Goal: Check status: Check status

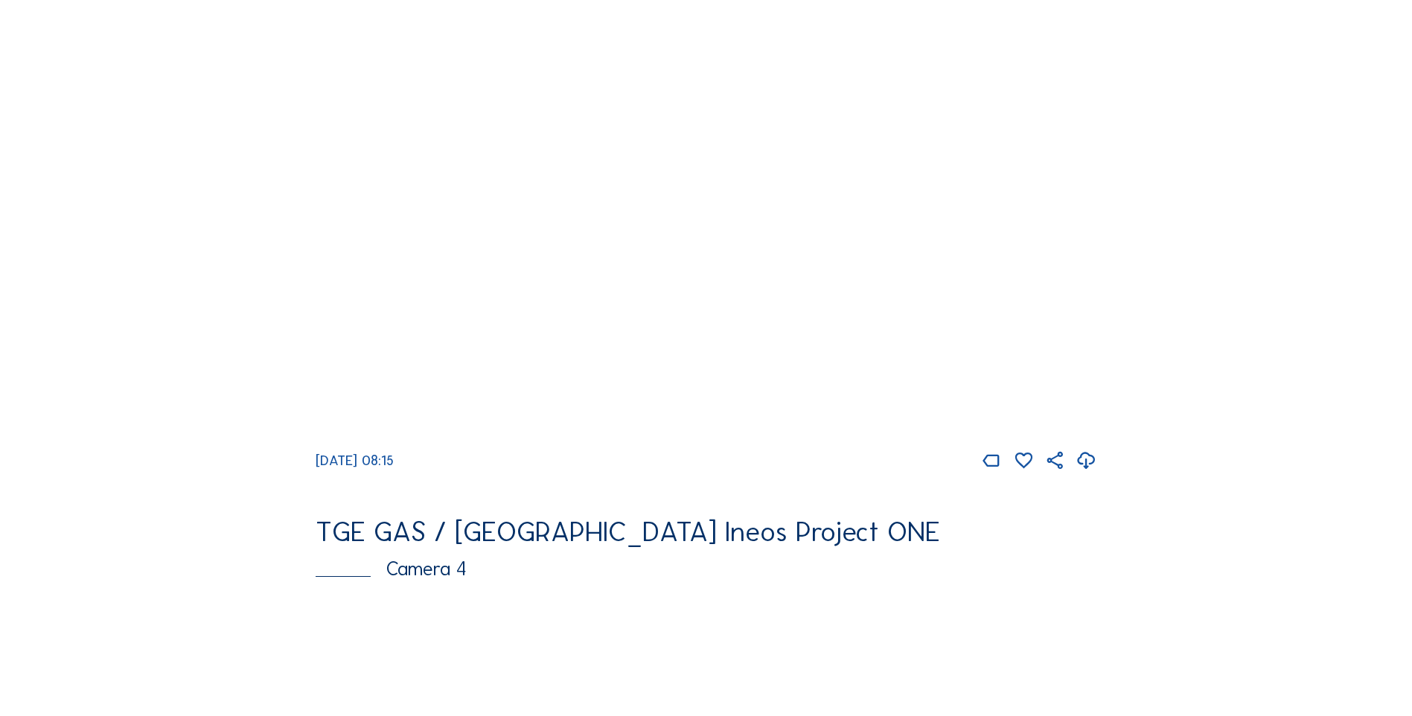
scroll to position [1489, 0]
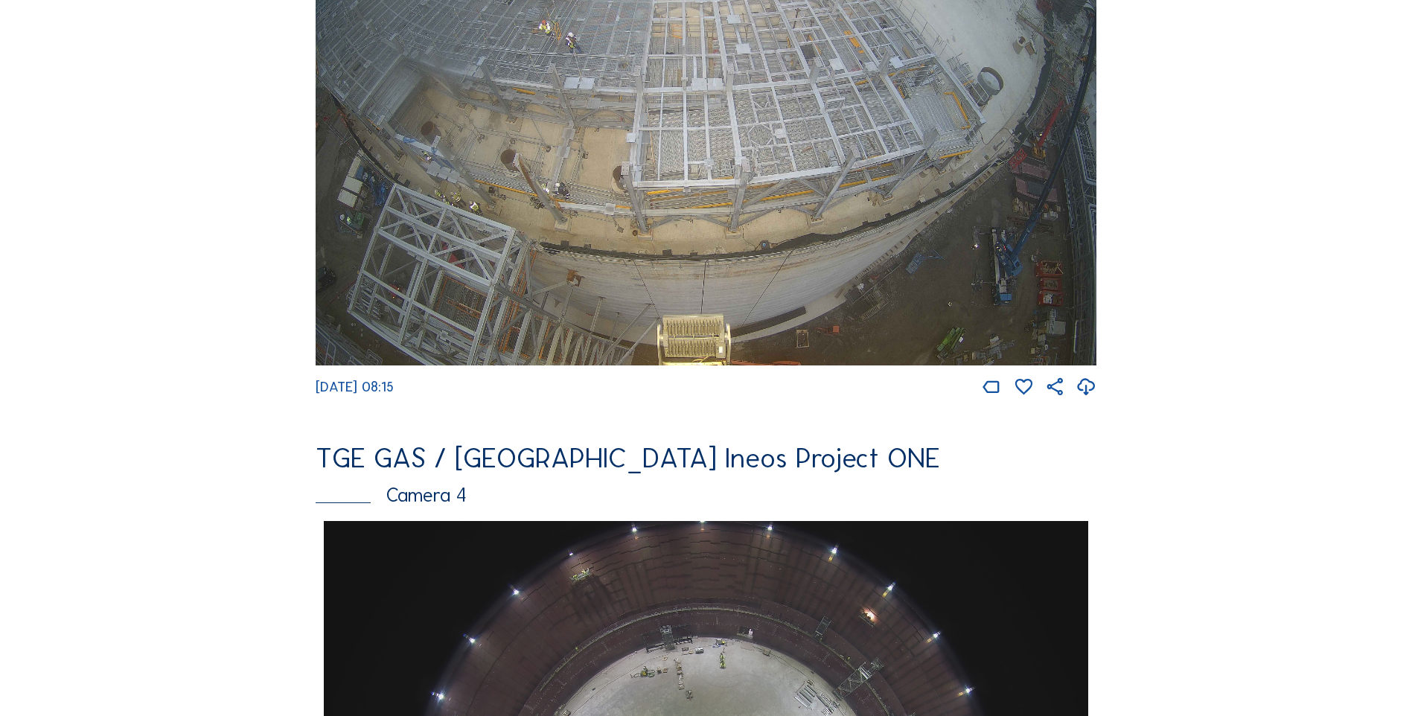
click at [394, 395] on span "Tu 07 Oct 2025 08:15" at bounding box center [355, 386] width 78 height 17
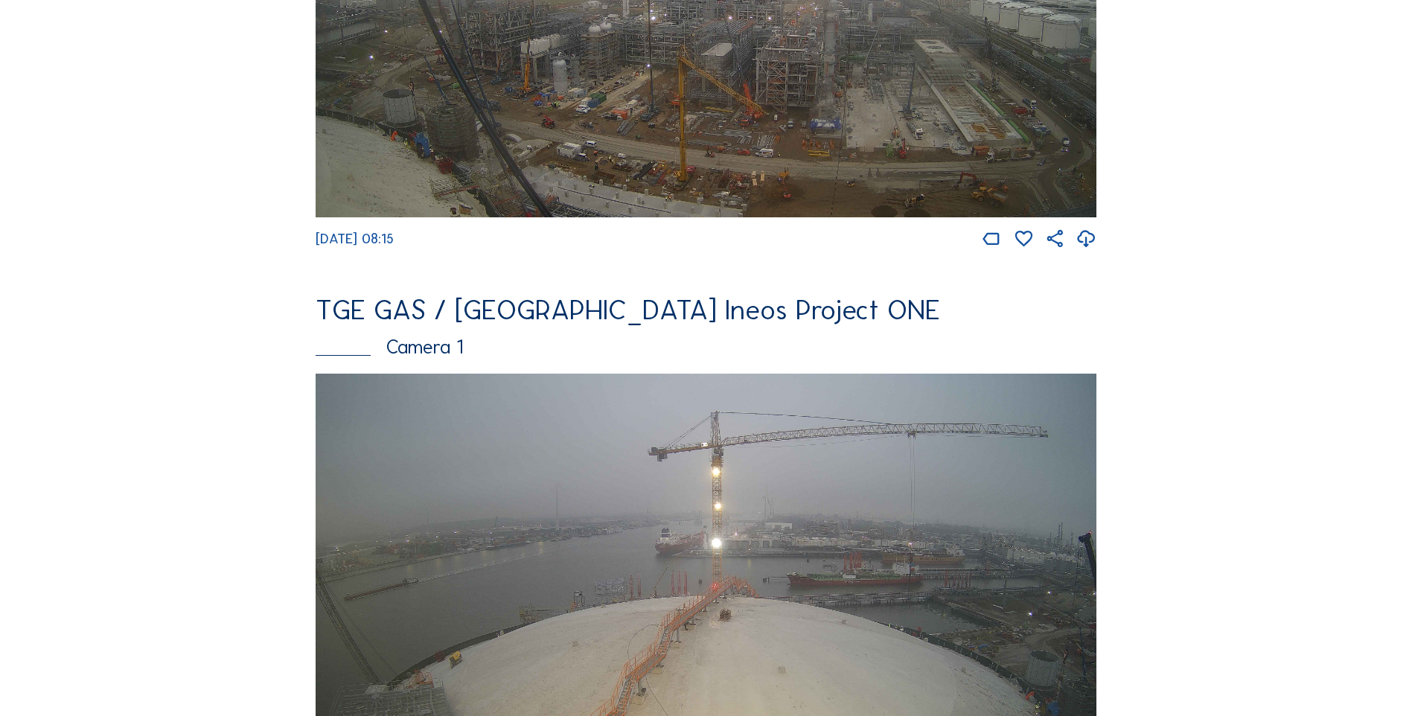
scroll to position [0, 0]
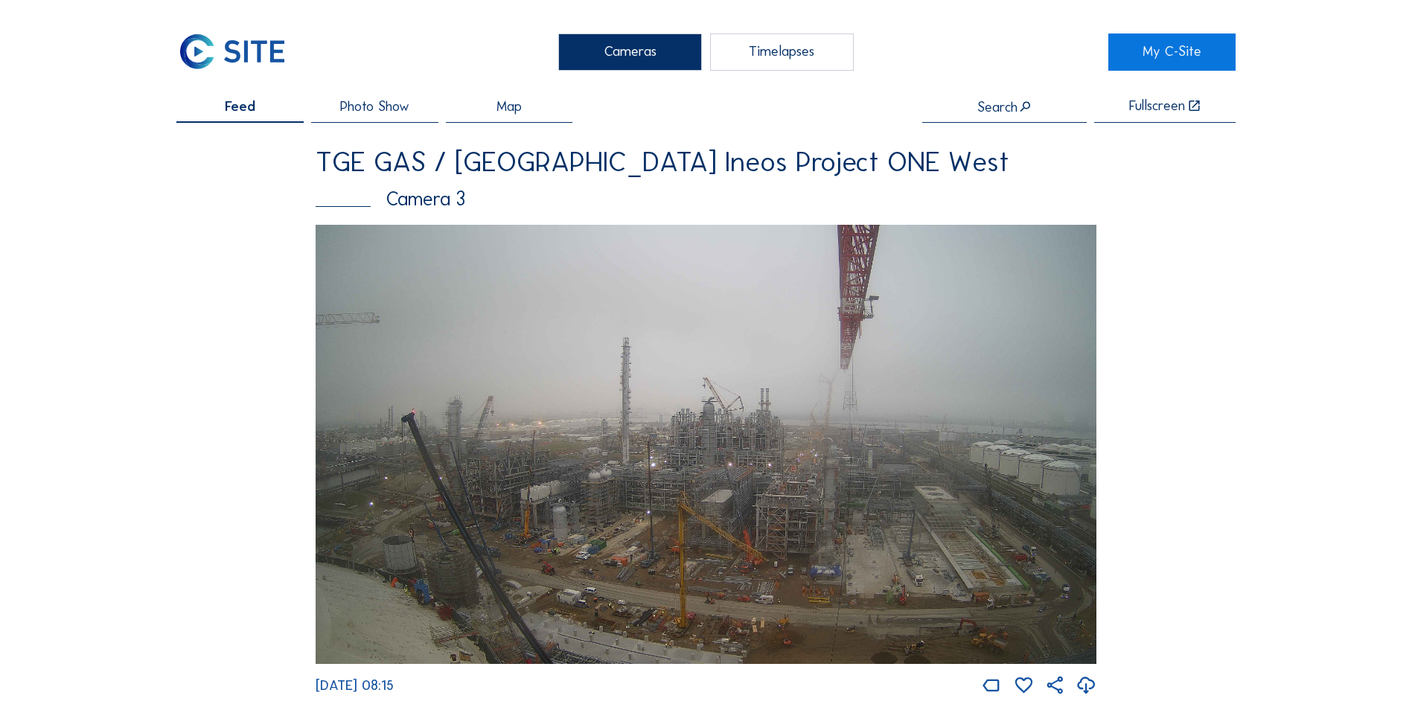
click at [237, 109] on span "Feed" at bounding box center [240, 107] width 31 height 14
click at [628, 54] on div "Cameras" at bounding box center [630, 51] width 144 height 37
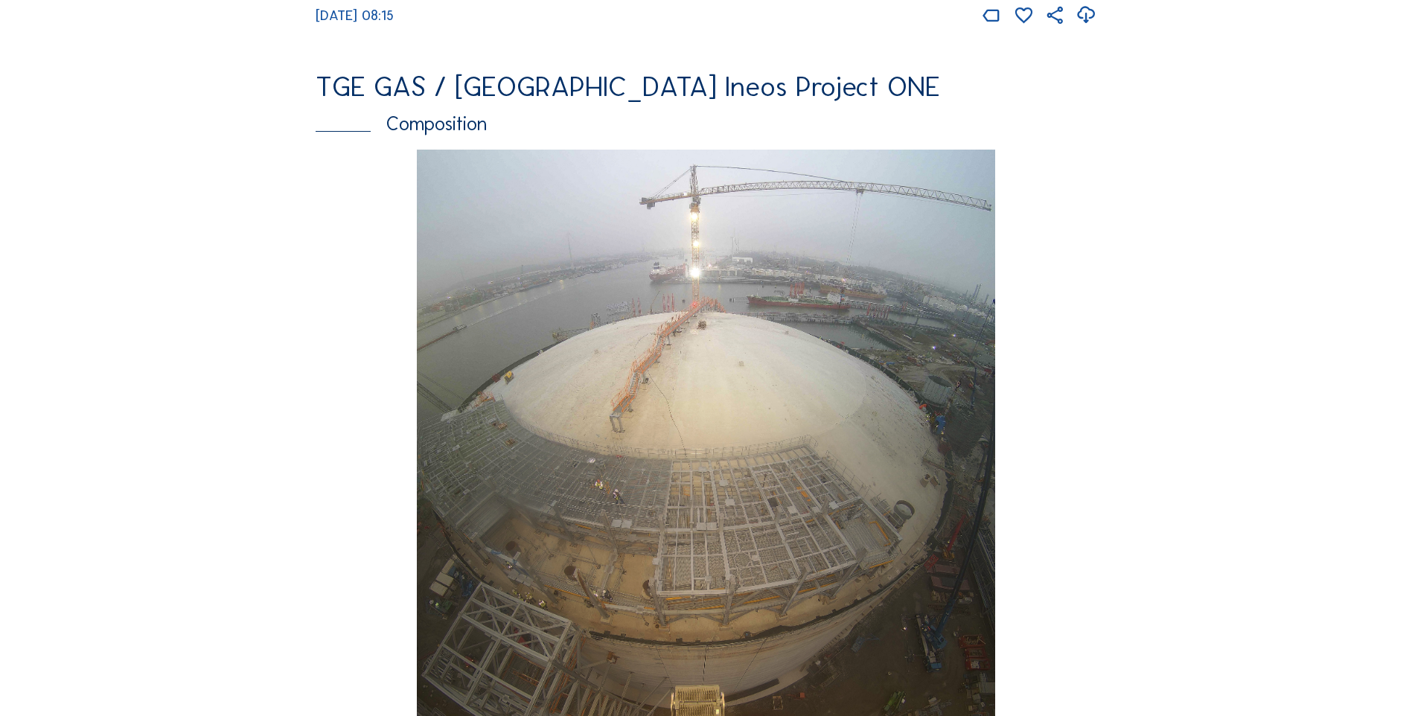
scroll to position [2650, 0]
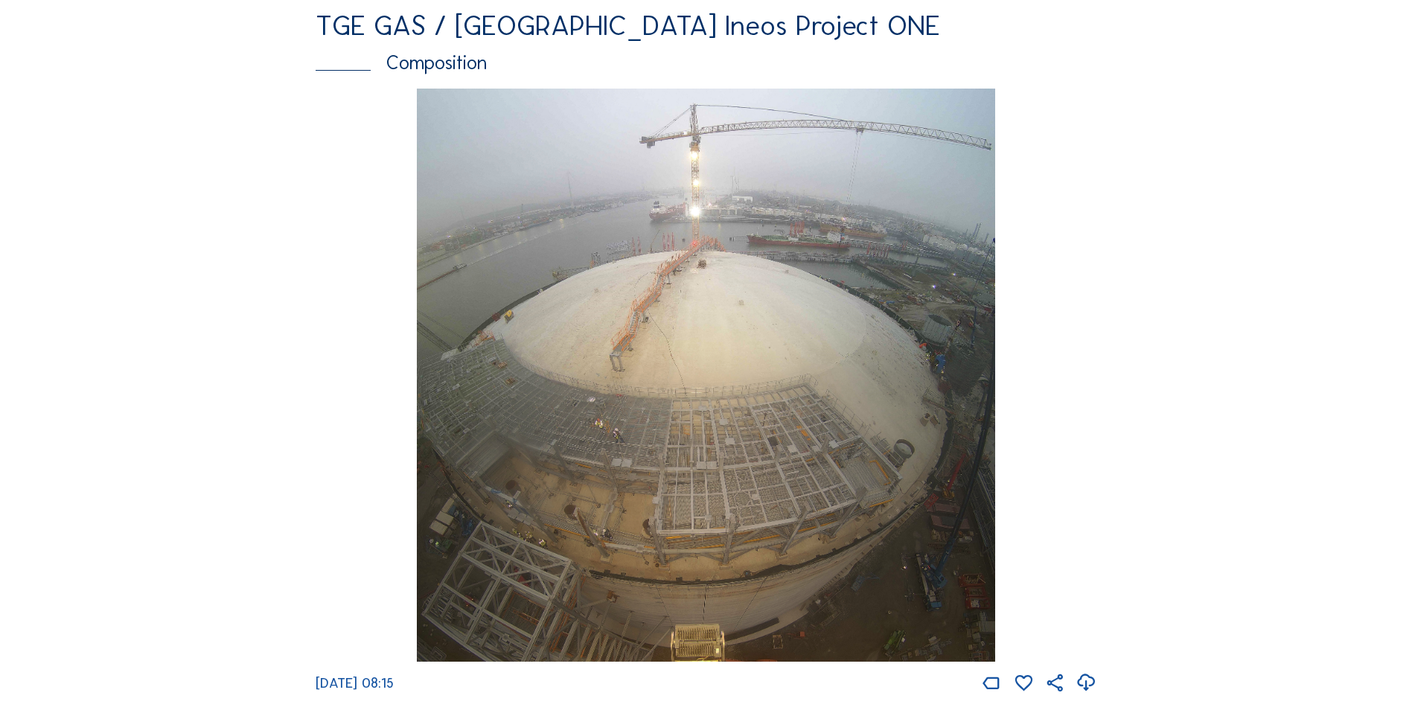
click at [416, 72] on div "Composition" at bounding box center [706, 62] width 781 height 19
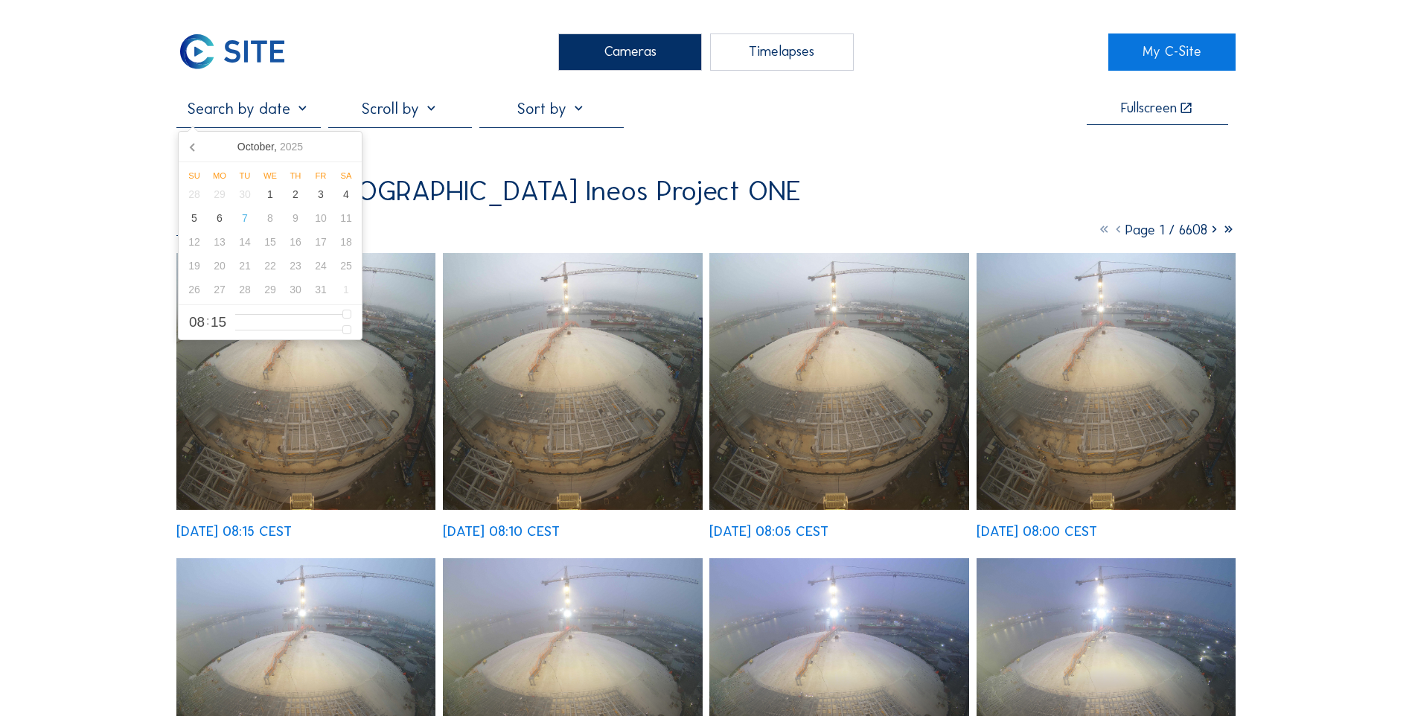
click at [304, 114] on input "text" at bounding box center [248, 108] width 144 height 19
click at [217, 221] on div "6" at bounding box center [219, 218] width 25 height 24
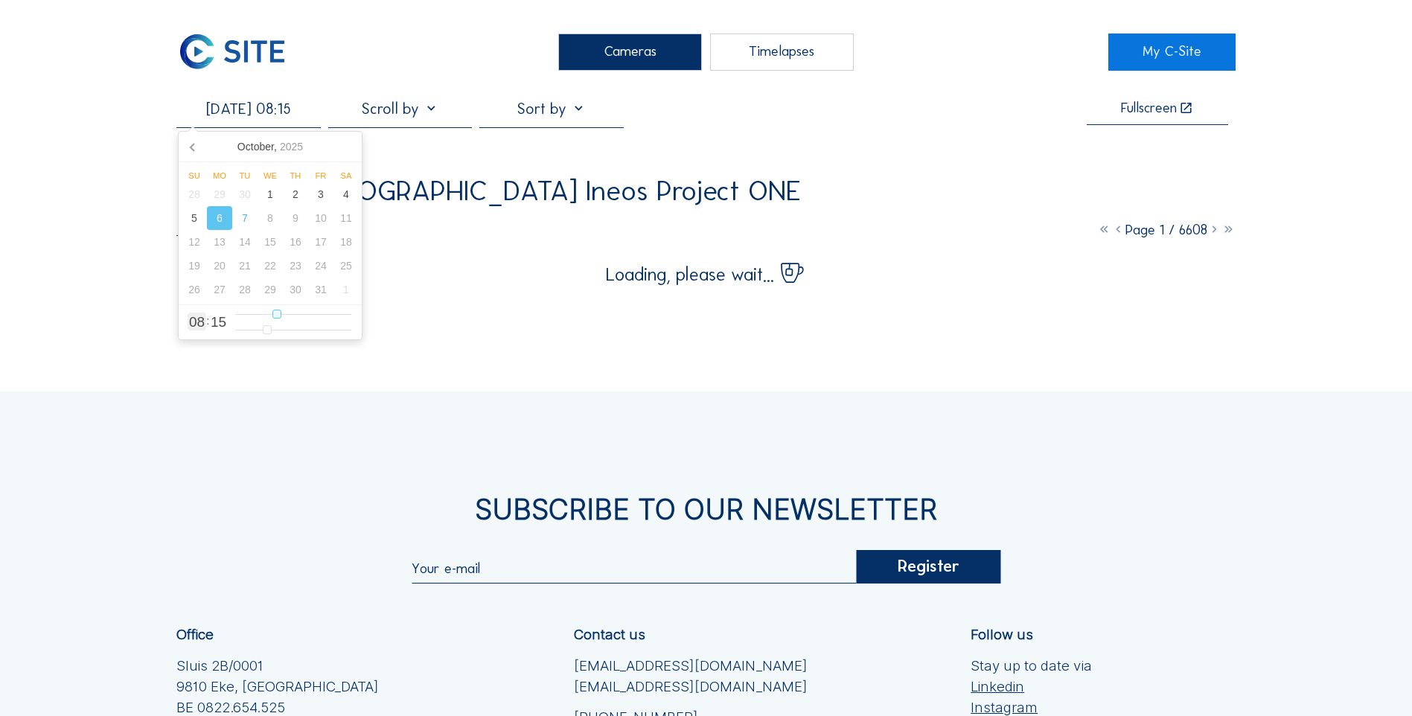
type input "06/10/2025 14:15"
type input "14"
click at [306, 314] on input "range" at bounding box center [293, 314] width 116 height 13
type input "06/10/2025 13:15"
type input "13"
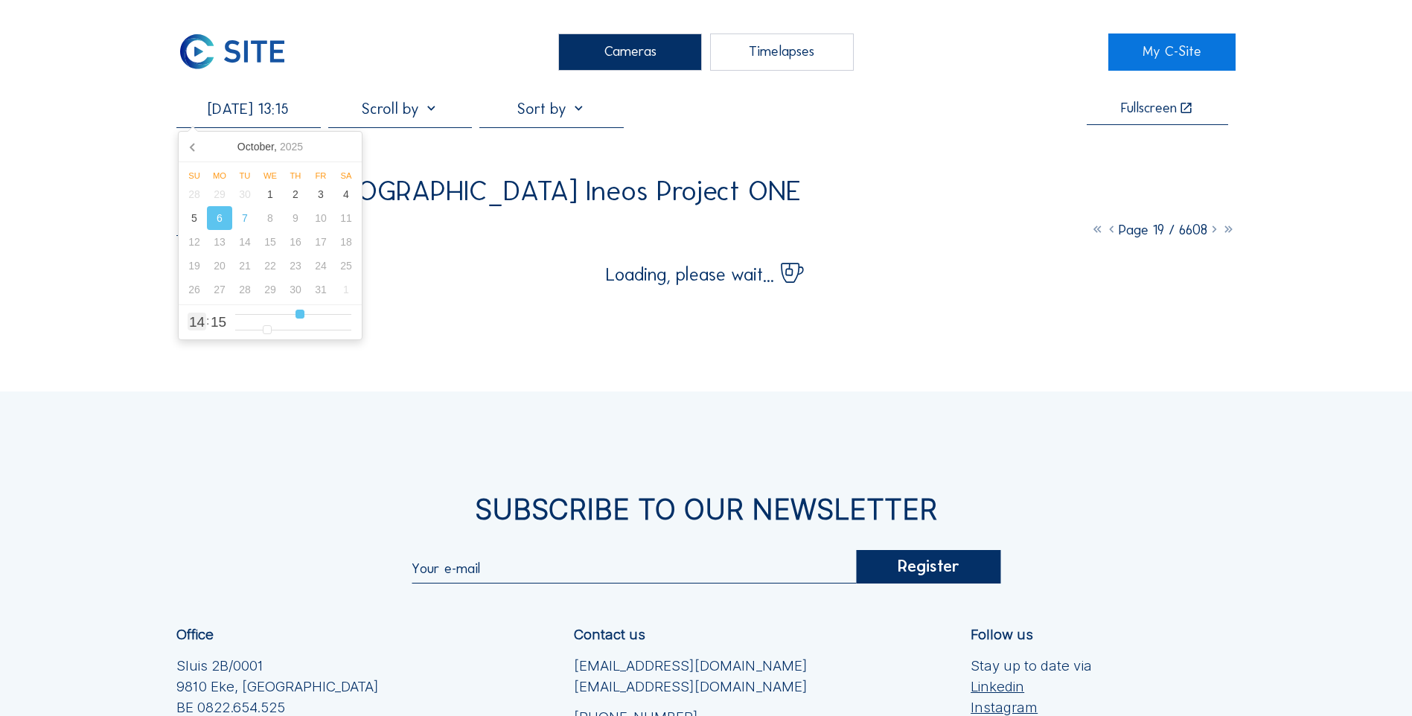
type input "06/10/2025 12:15"
type input "12"
click at [296, 314] on input "range" at bounding box center [293, 314] width 116 height 13
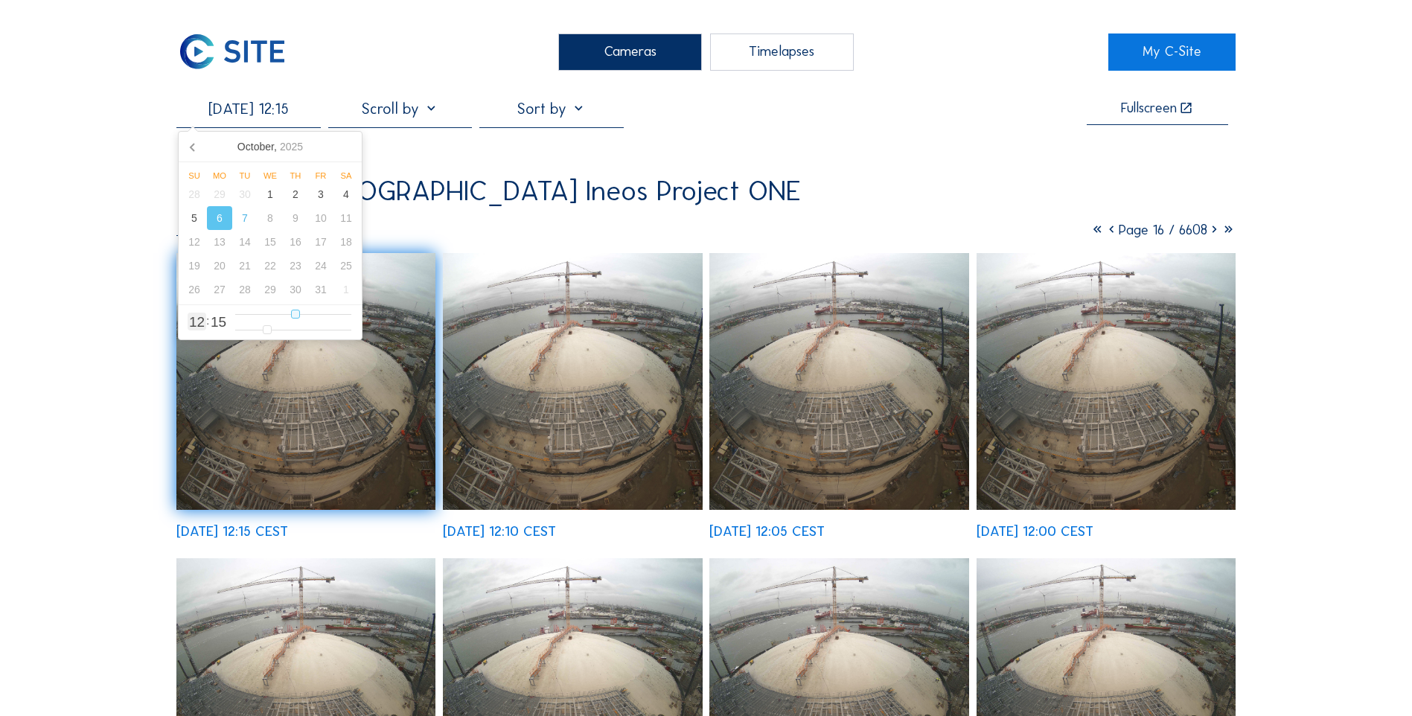
type input "06/10/2025 13:15"
type input "13"
click at [301, 316] on input "range" at bounding box center [293, 314] width 116 height 13
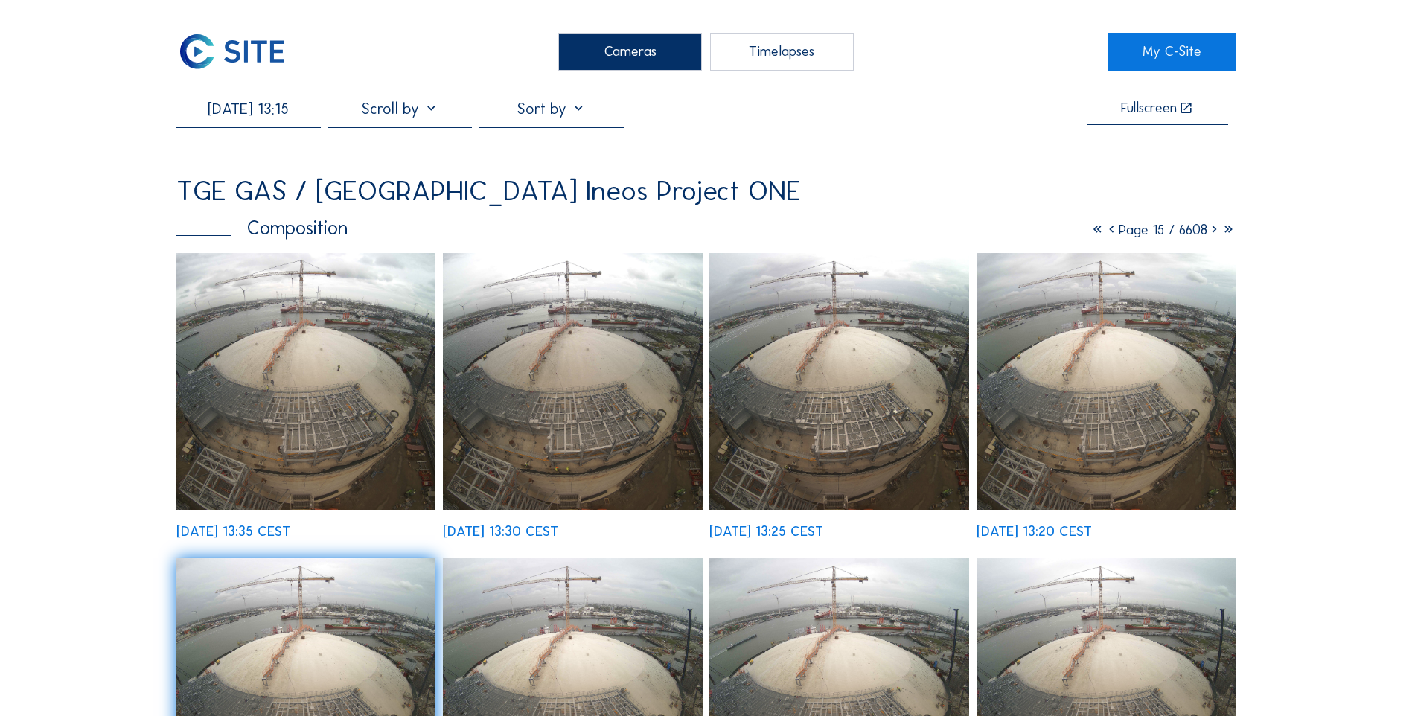
click at [281, 116] on input "06/10/2025 13:15" at bounding box center [248, 108] width 144 height 19
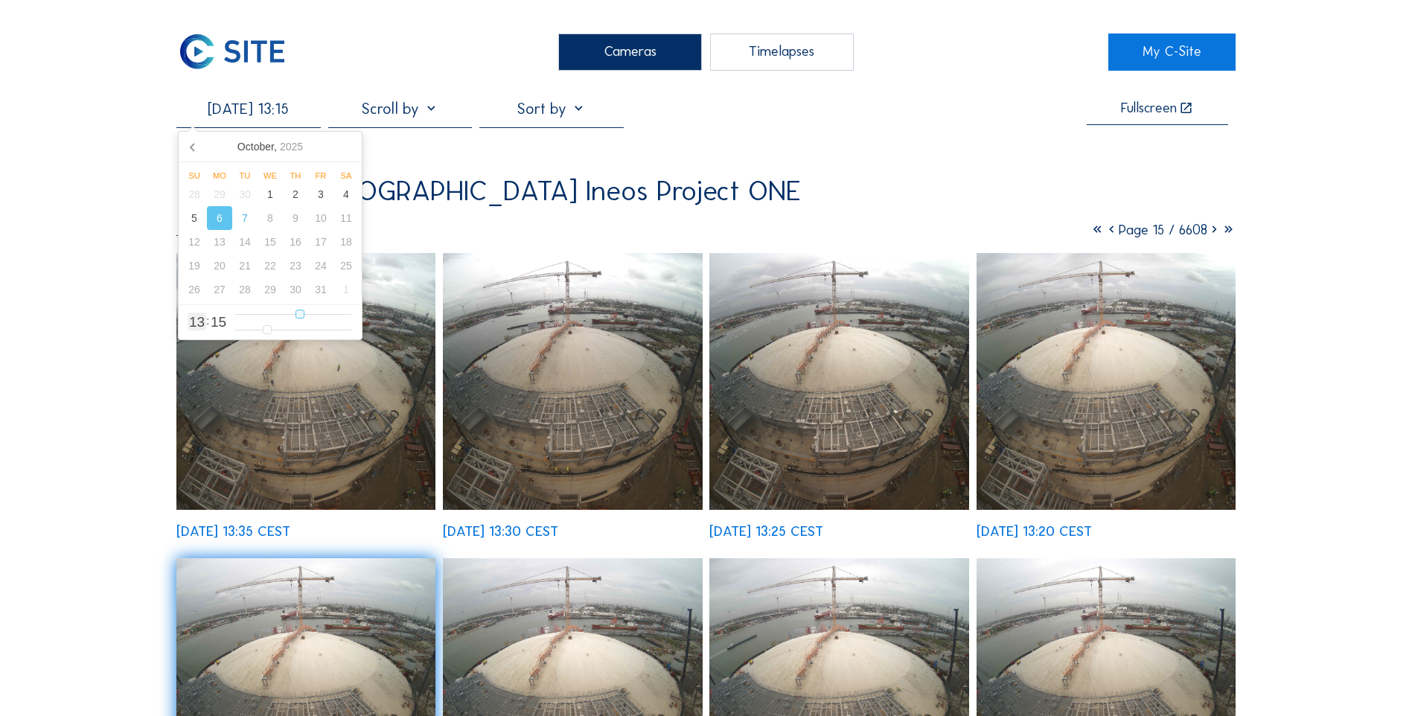
type input "06/10/2025 16:15"
type input "16"
click at [316, 319] on input "range" at bounding box center [293, 314] width 116 height 13
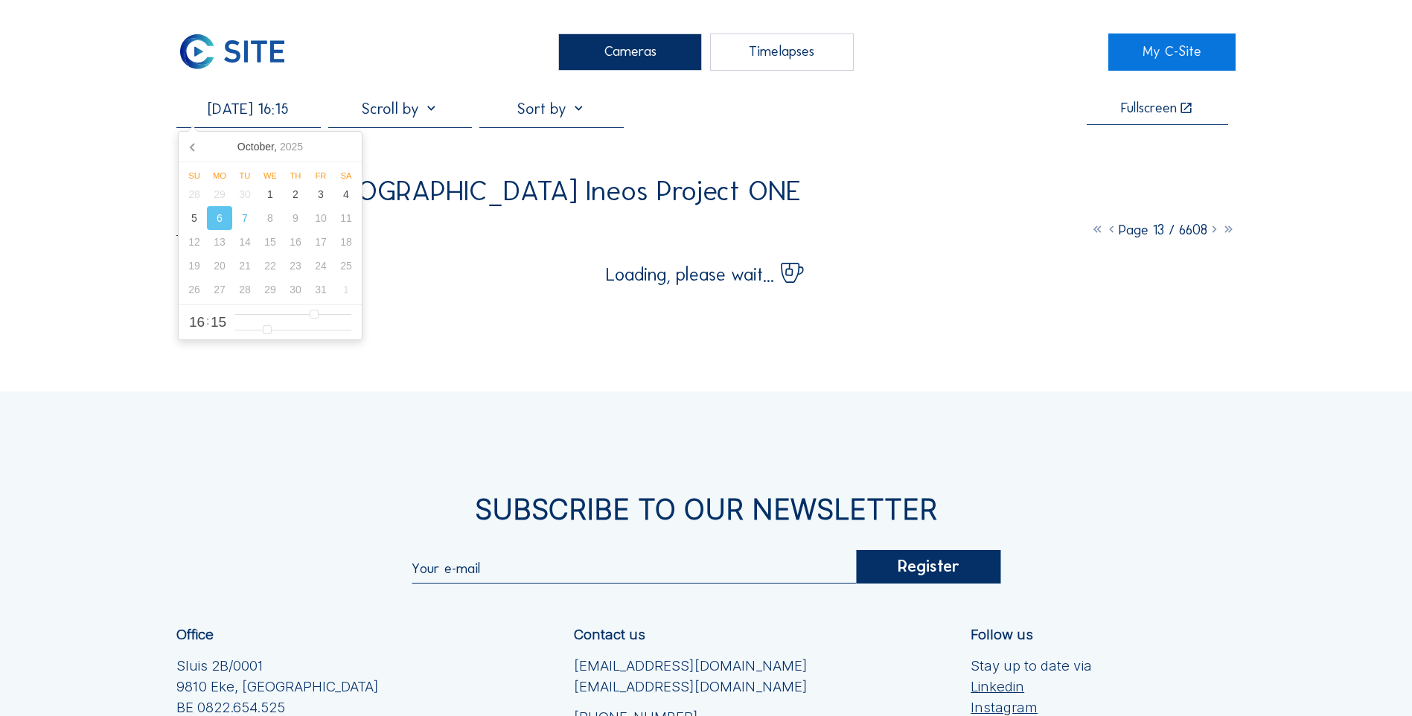
click at [42, 250] on div "Cameras Timelapses My C-Site 06/10/2025 16:15 Fullscreen TGE GAS / Antwerpen In…" at bounding box center [706, 479] width 1412 height 958
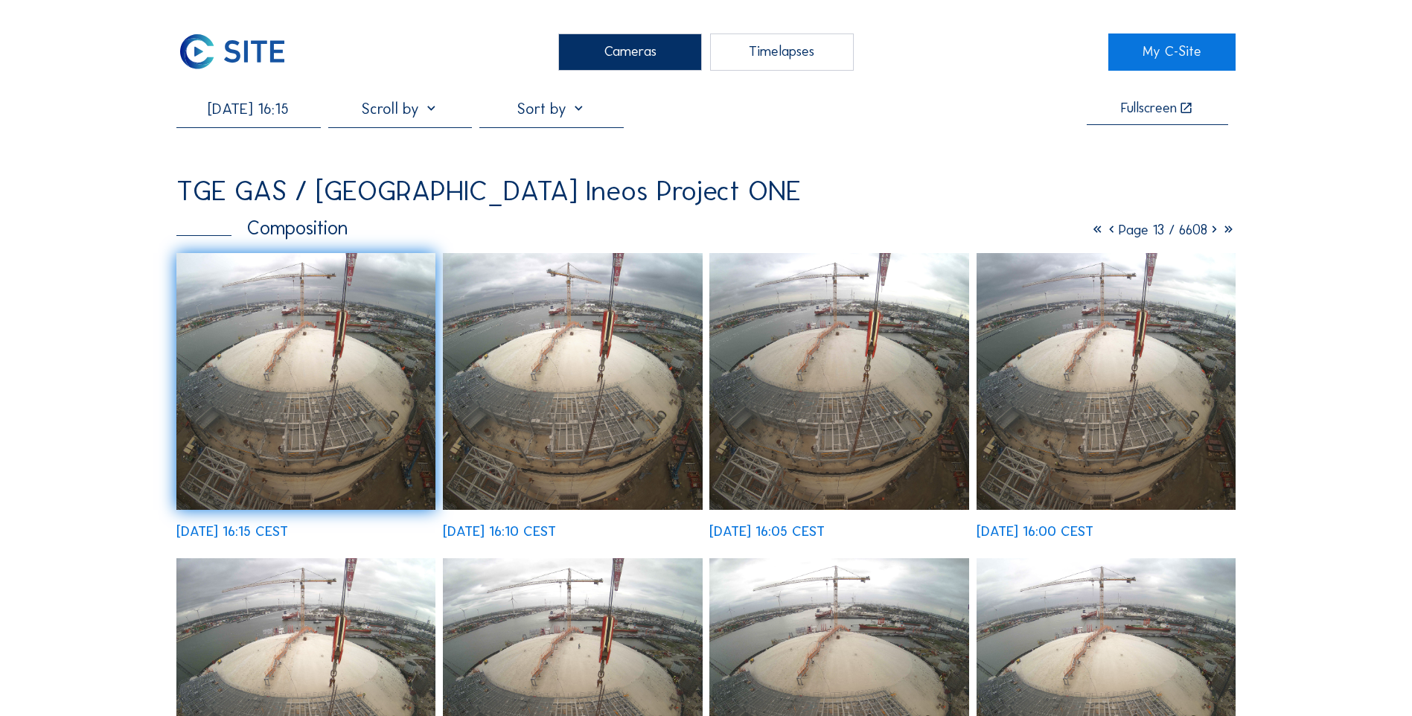
click at [293, 114] on input "06/10/2025 16:15" at bounding box center [248, 108] width 144 height 19
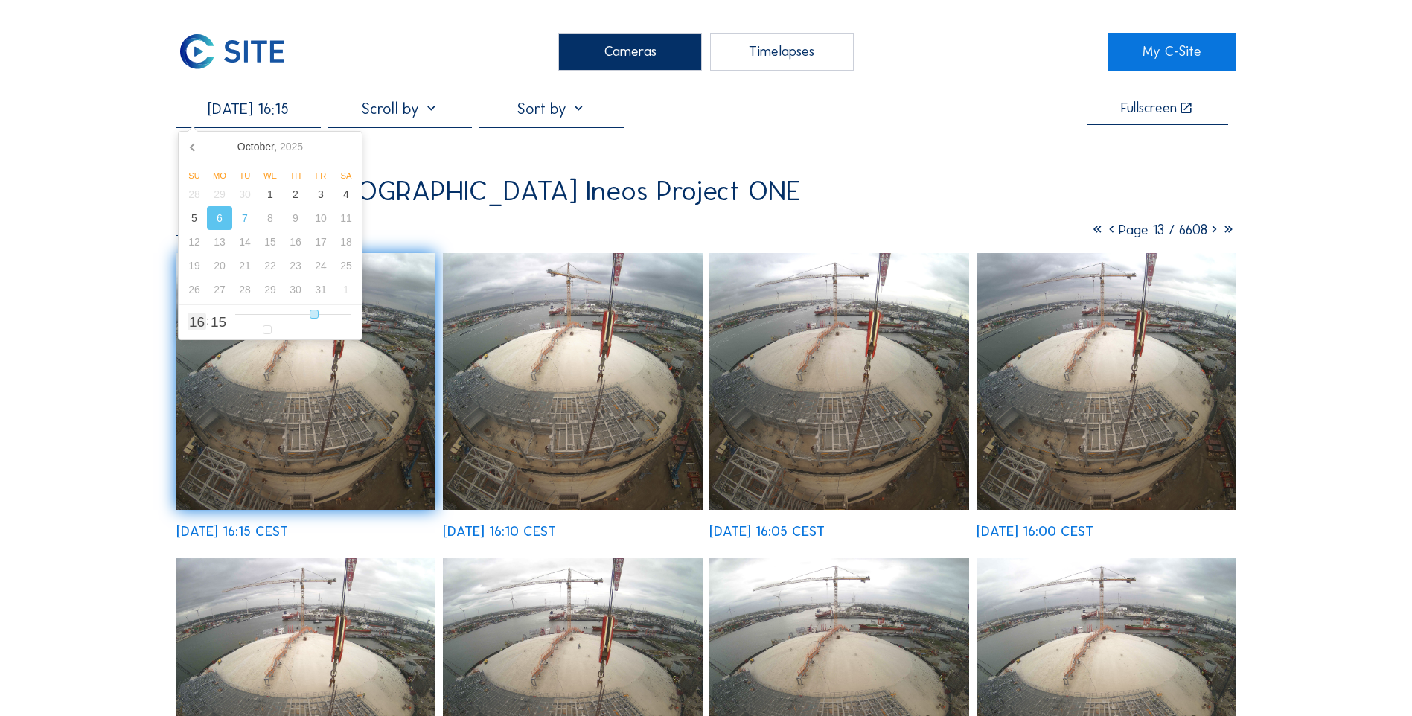
type input "06/10/2025 14:15"
type input "14"
click at [303, 319] on input "range" at bounding box center [293, 314] width 116 height 13
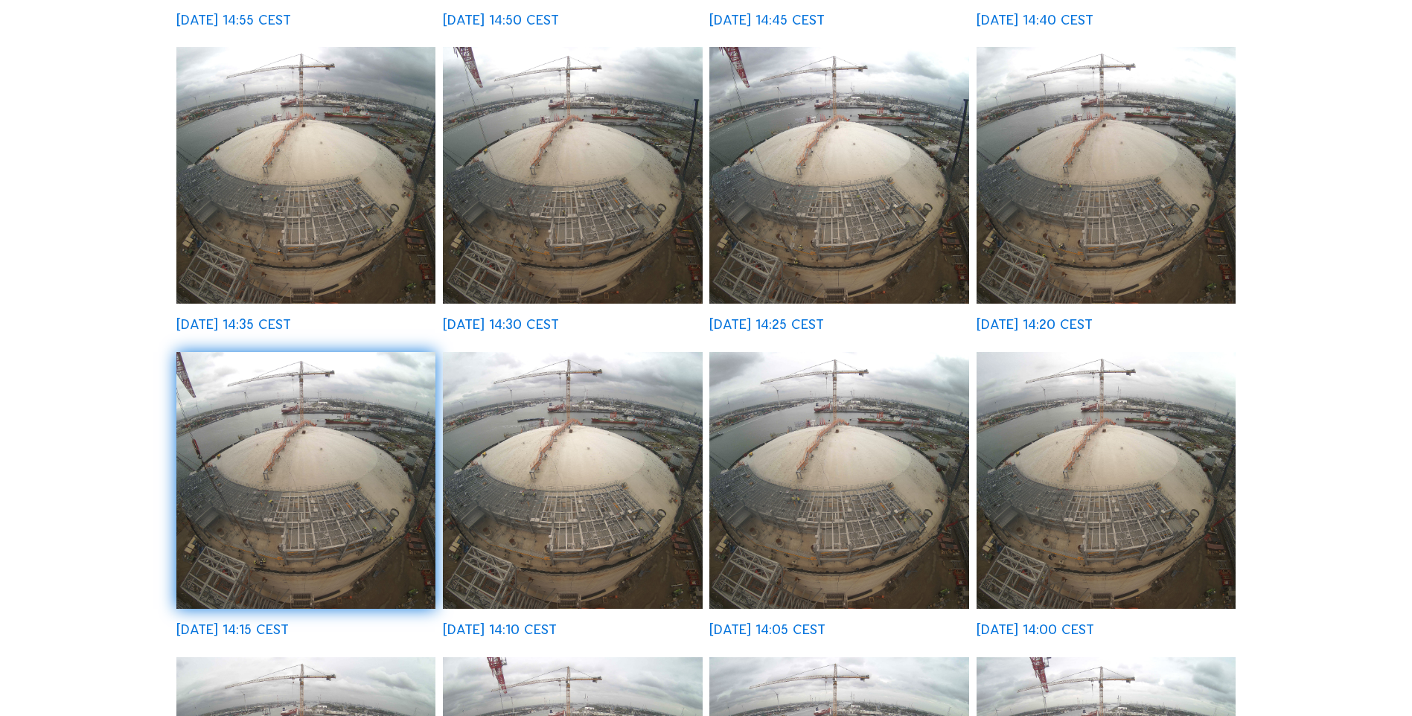
scroll to position [521, 0]
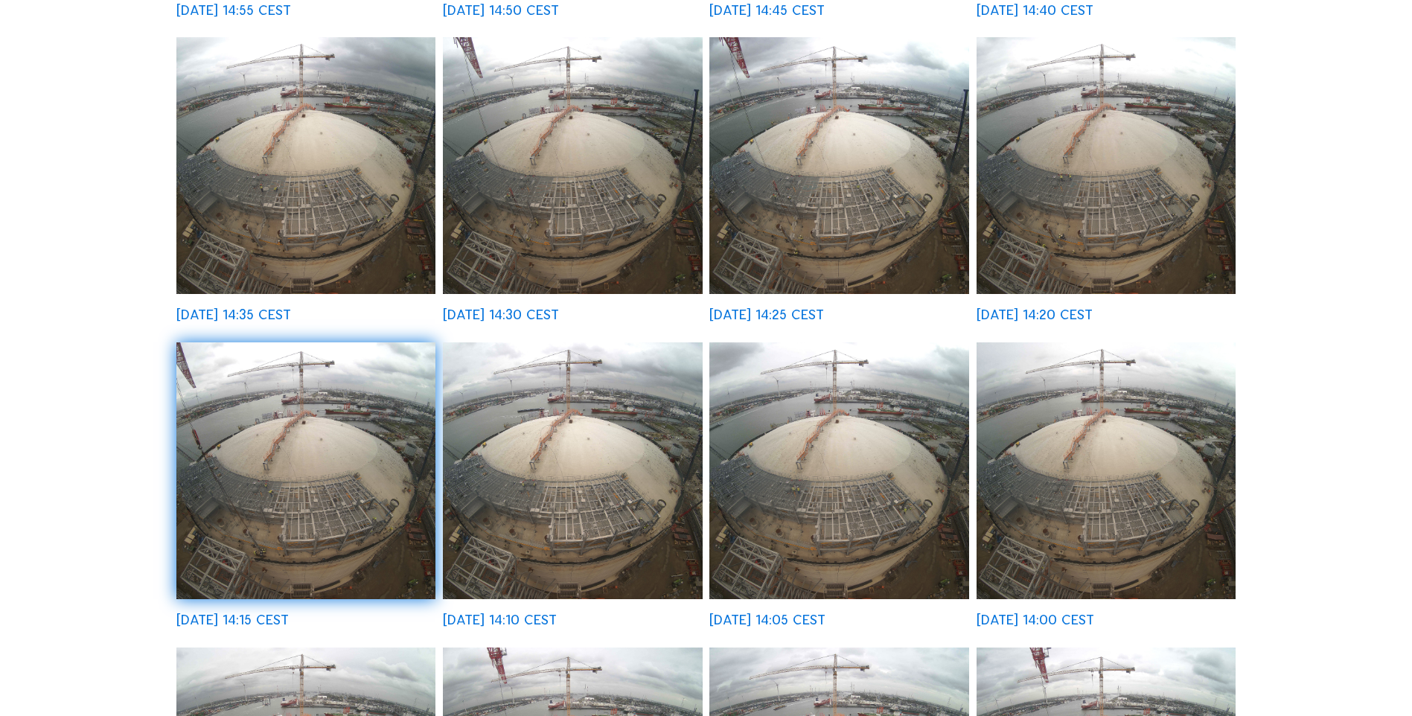
click at [333, 524] on img at bounding box center [305, 470] width 259 height 257
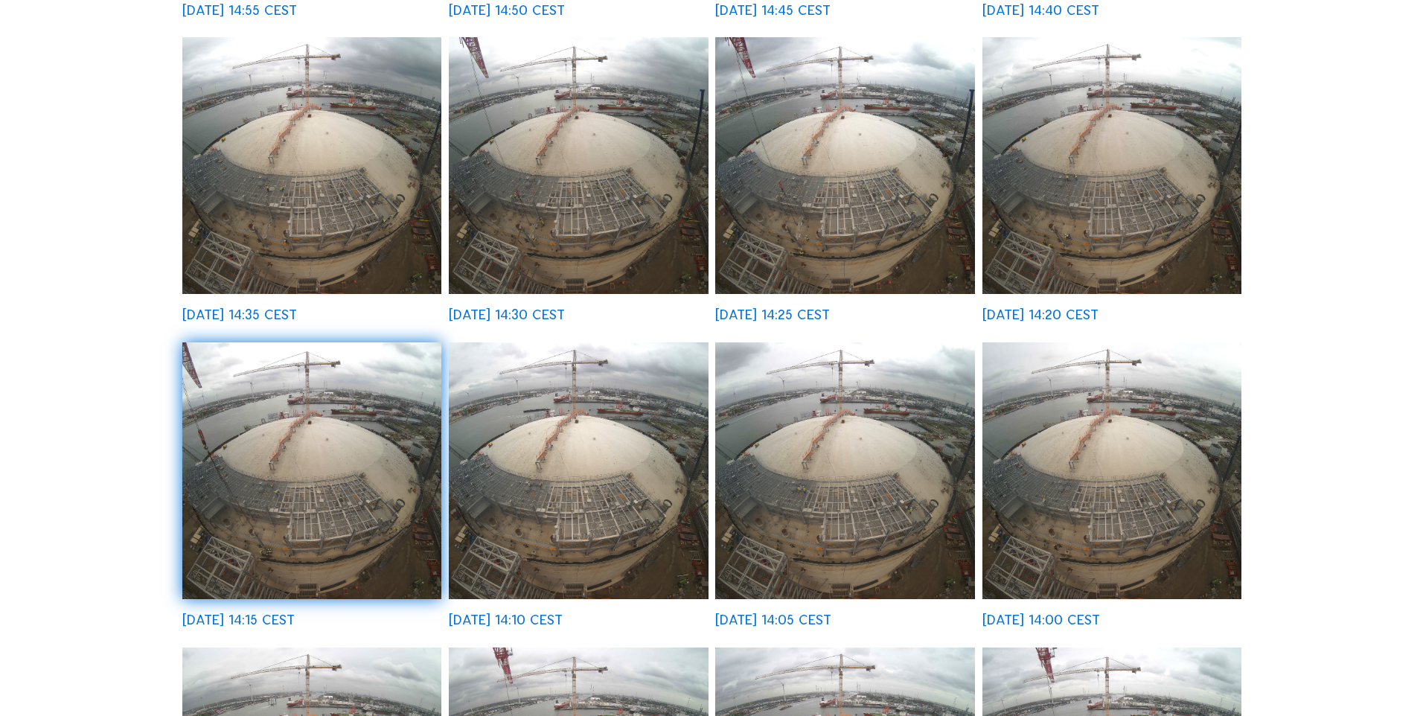
scroll to position [524, 0]
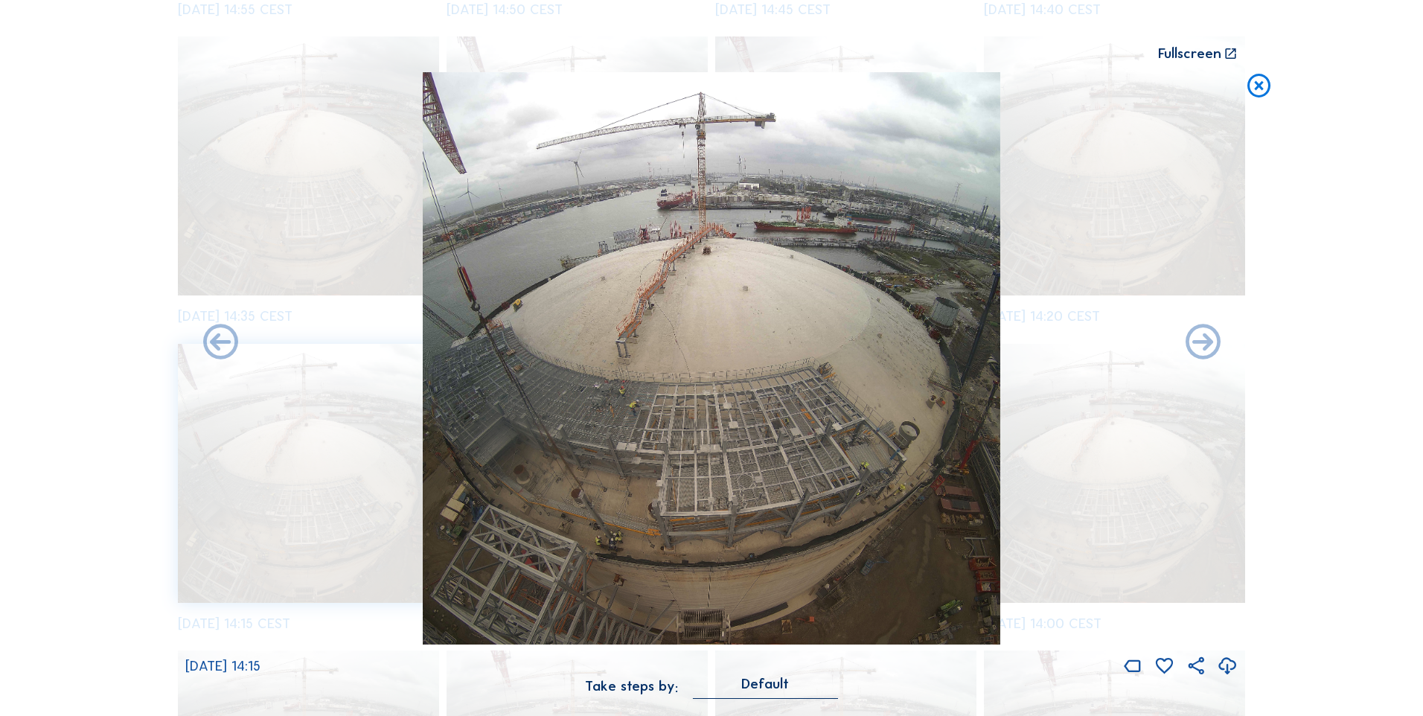
click at [1227, 667] on icon at bounding box center [1227, 666] width 21 height 25
click at [1261, 86] on icon at bounding box center [1259, 86] width 28 height 29
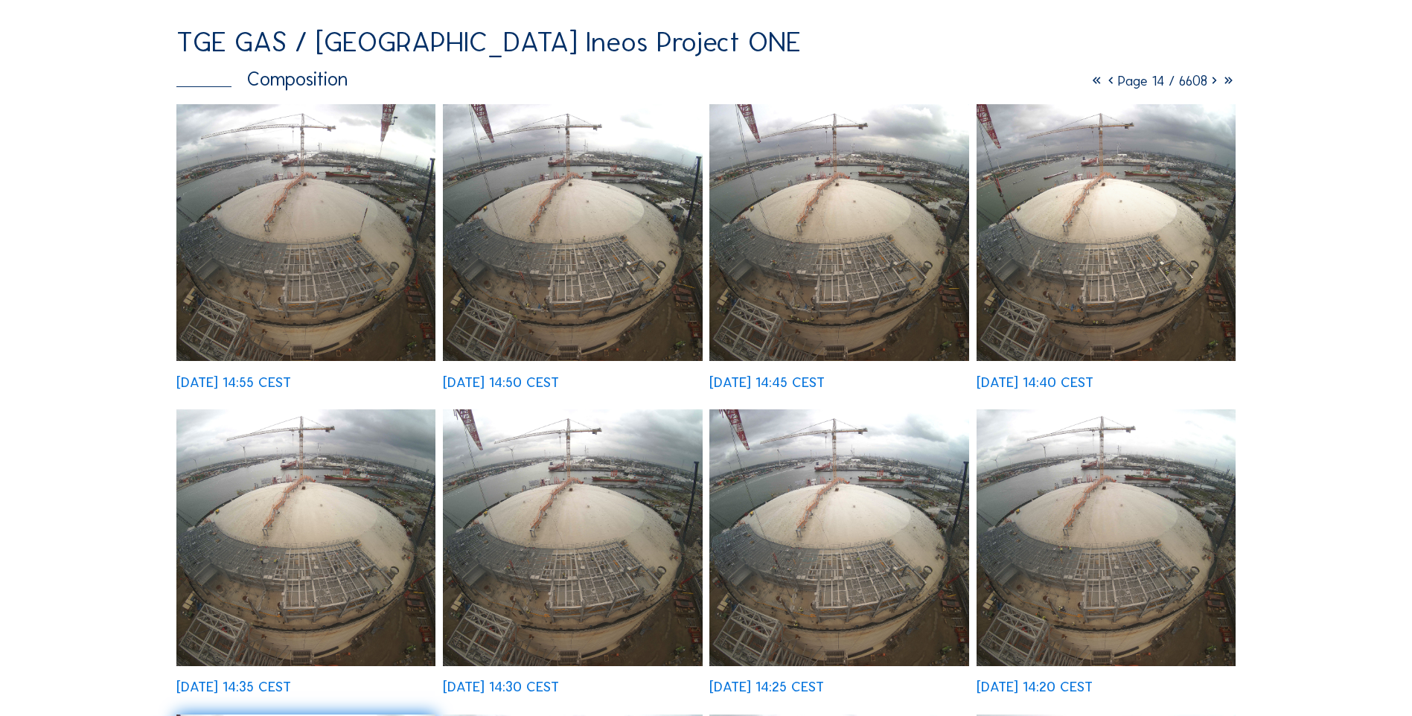
scroll to position [0, 0]
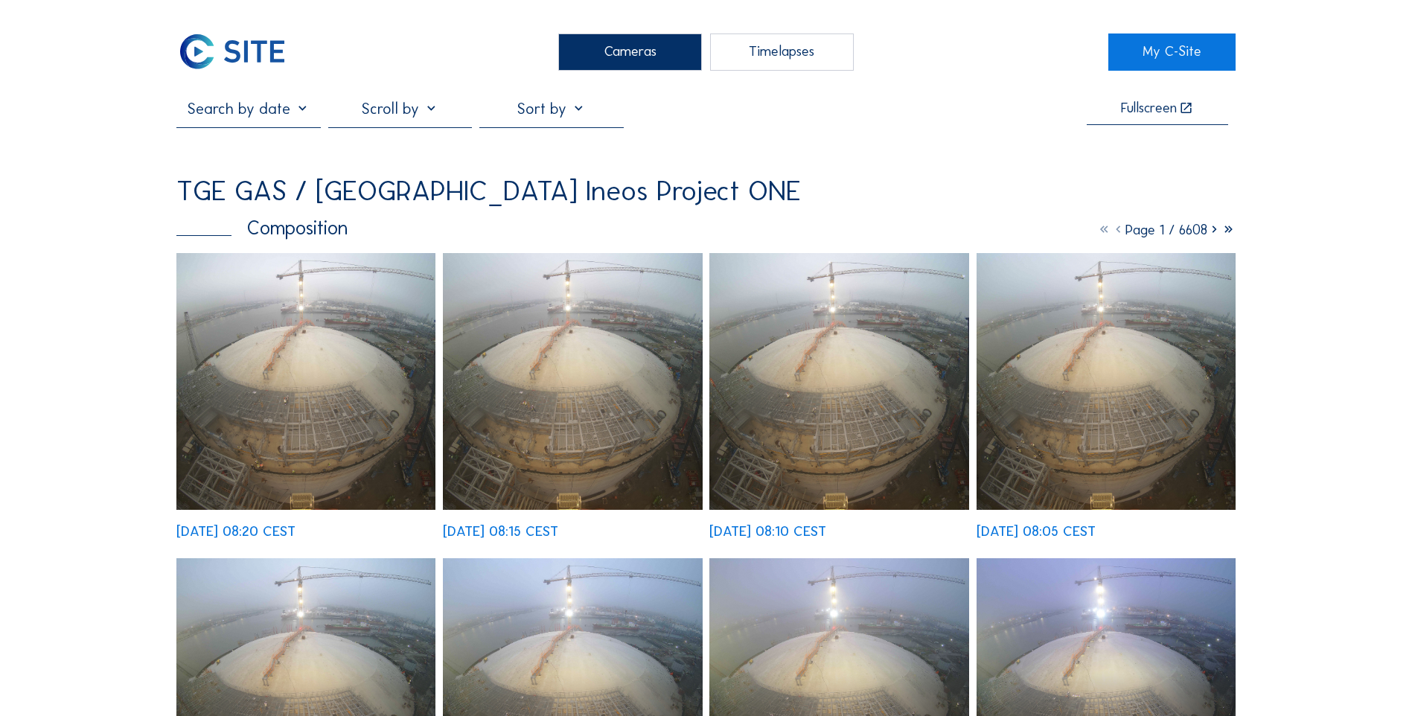
click at [264, 424] on img at bounding box center [305, 381] width 259 height 257
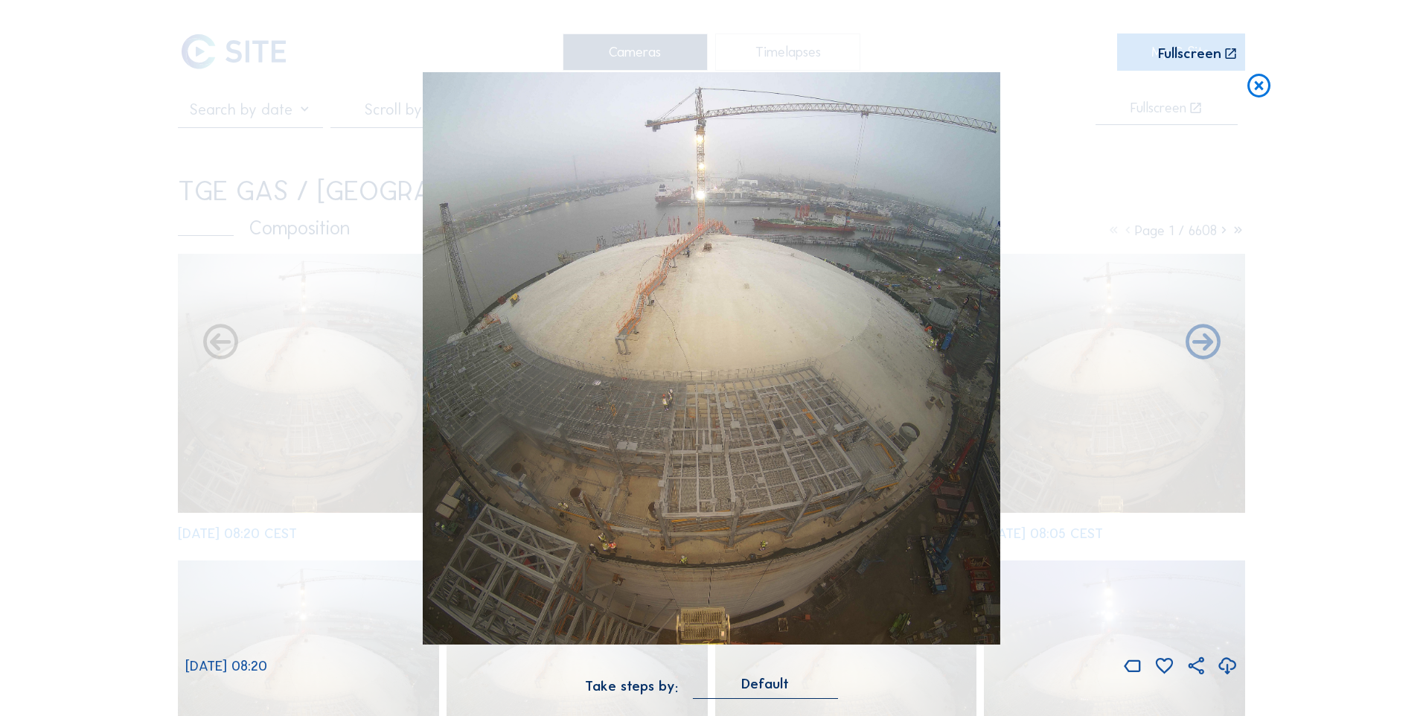
click at [1226, 669] on icon at bounding box center [1227, 666] width 21 height 25
click at [1261, 84] on icon at bounding box center [1259, 86] width 28 height 29
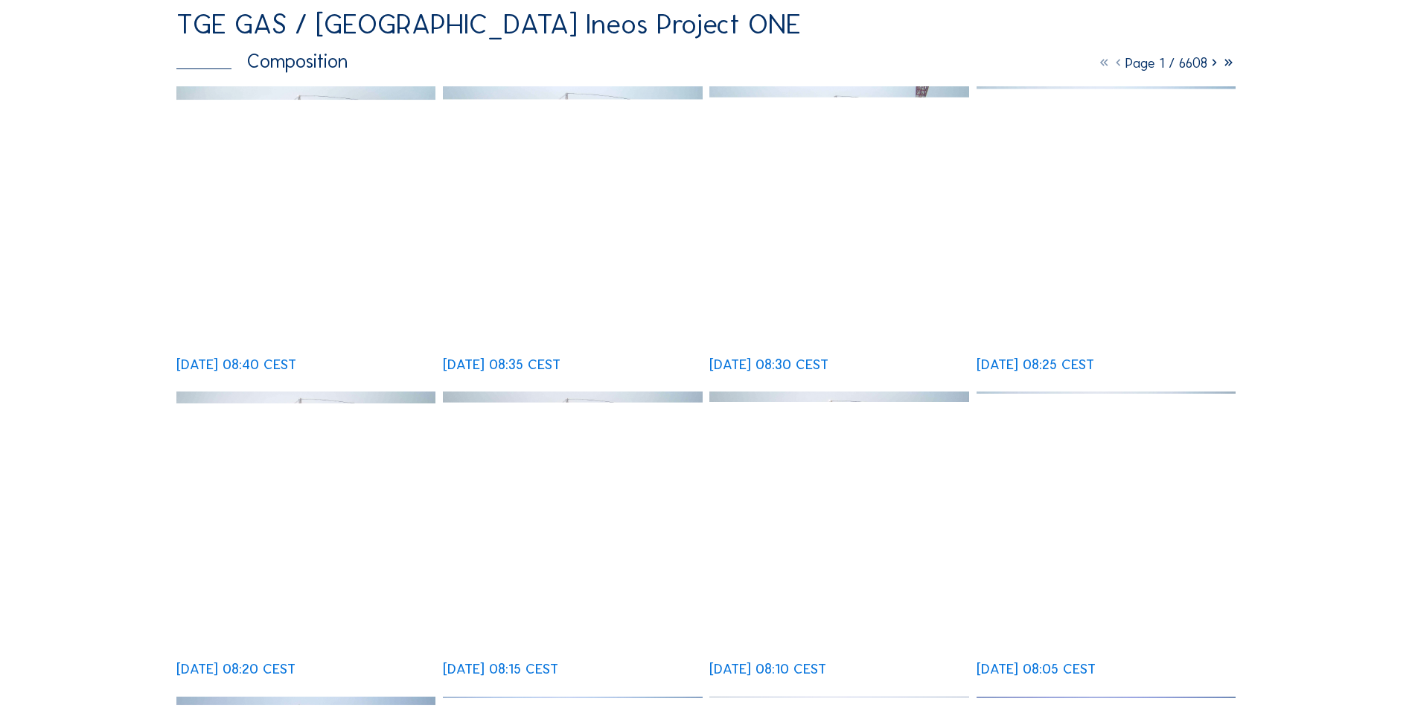
scroll to position [74, 0]
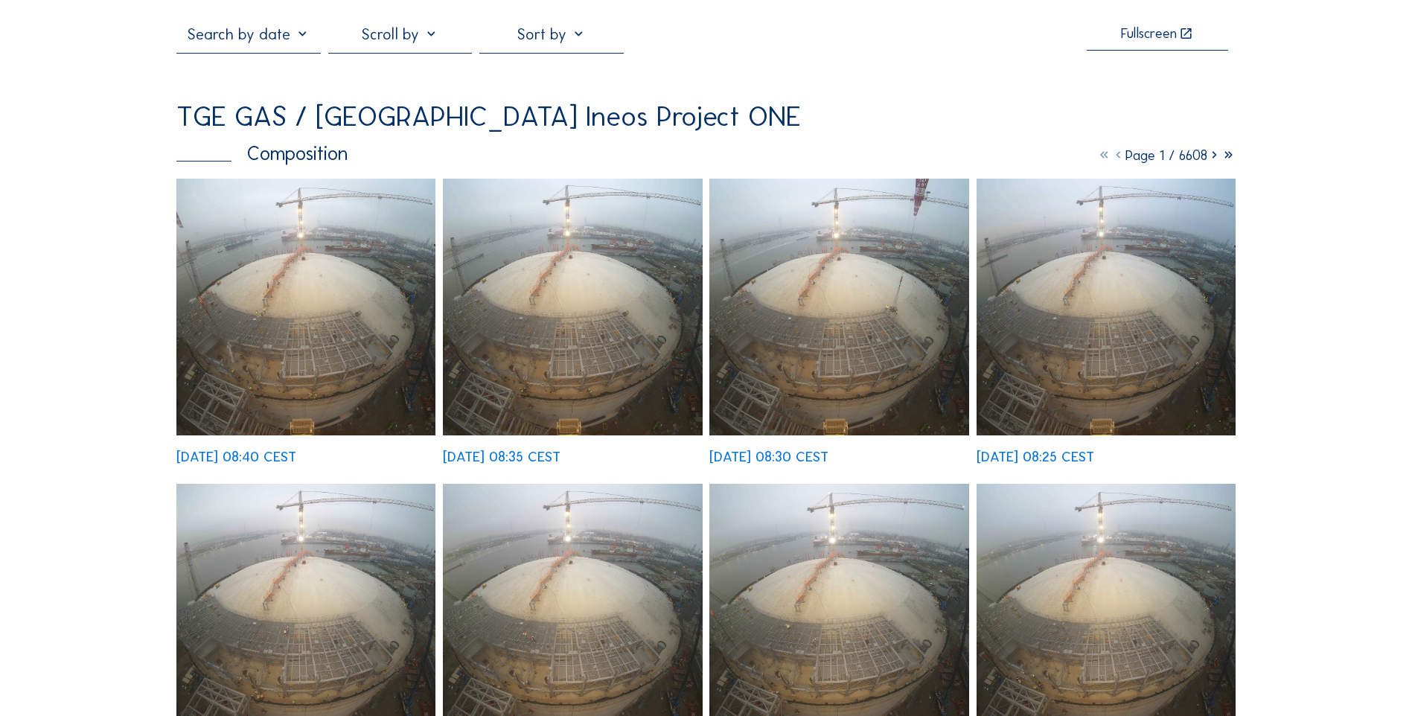
click at [336, 341] on img at bounding box center [305, 307] width 259 height 257
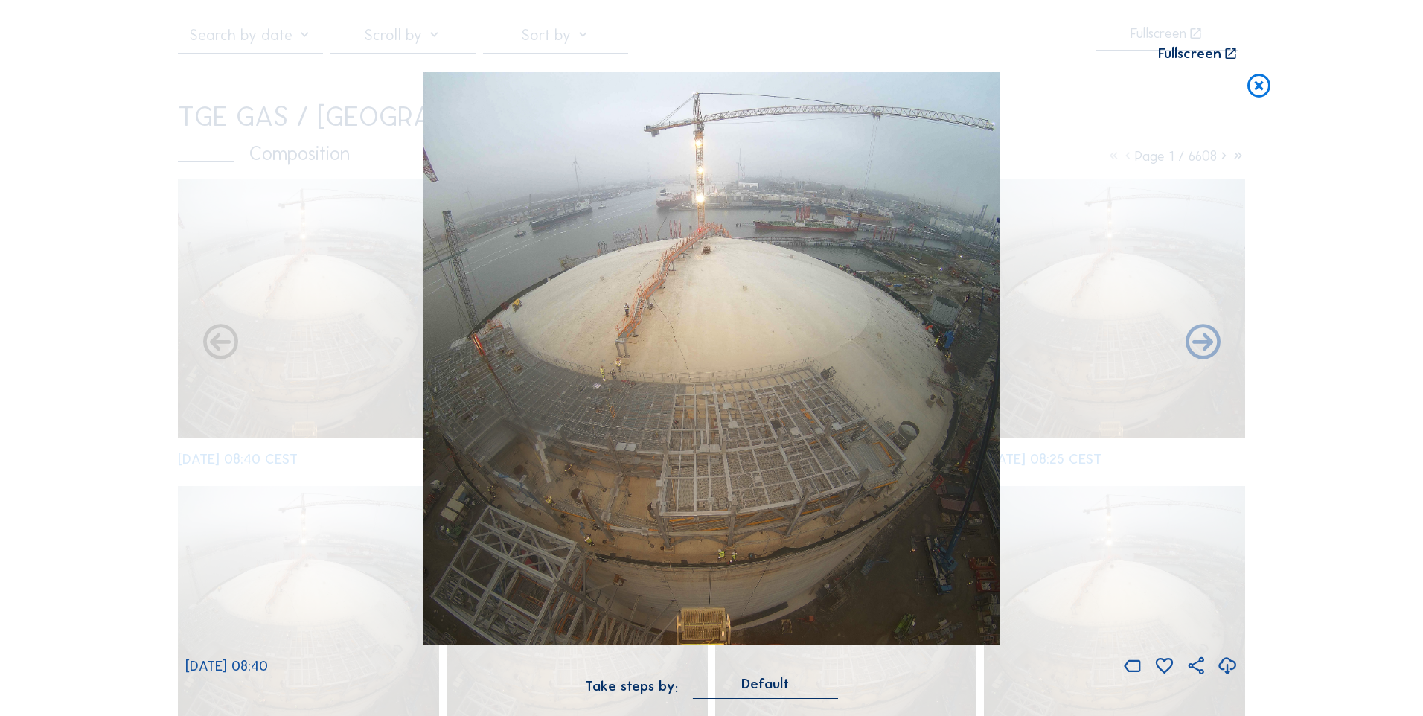
click at [1228, 669] on icon at bounding box center [1227, 666] width 21 height 25
click at [1261, 92] on icon at bounding box center [1259, 86] width 28 height 29
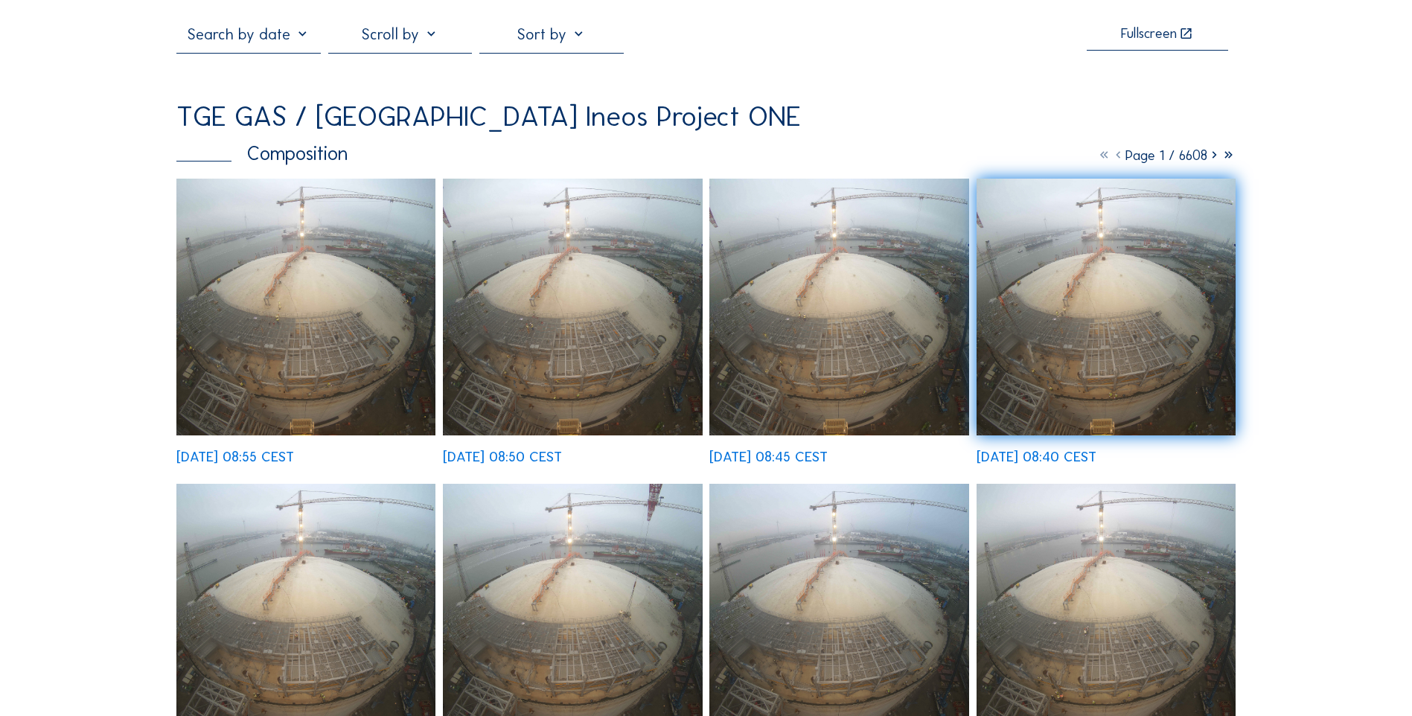
click at [301, 319] on img at bounding box center [305, 307] width 259 height 257
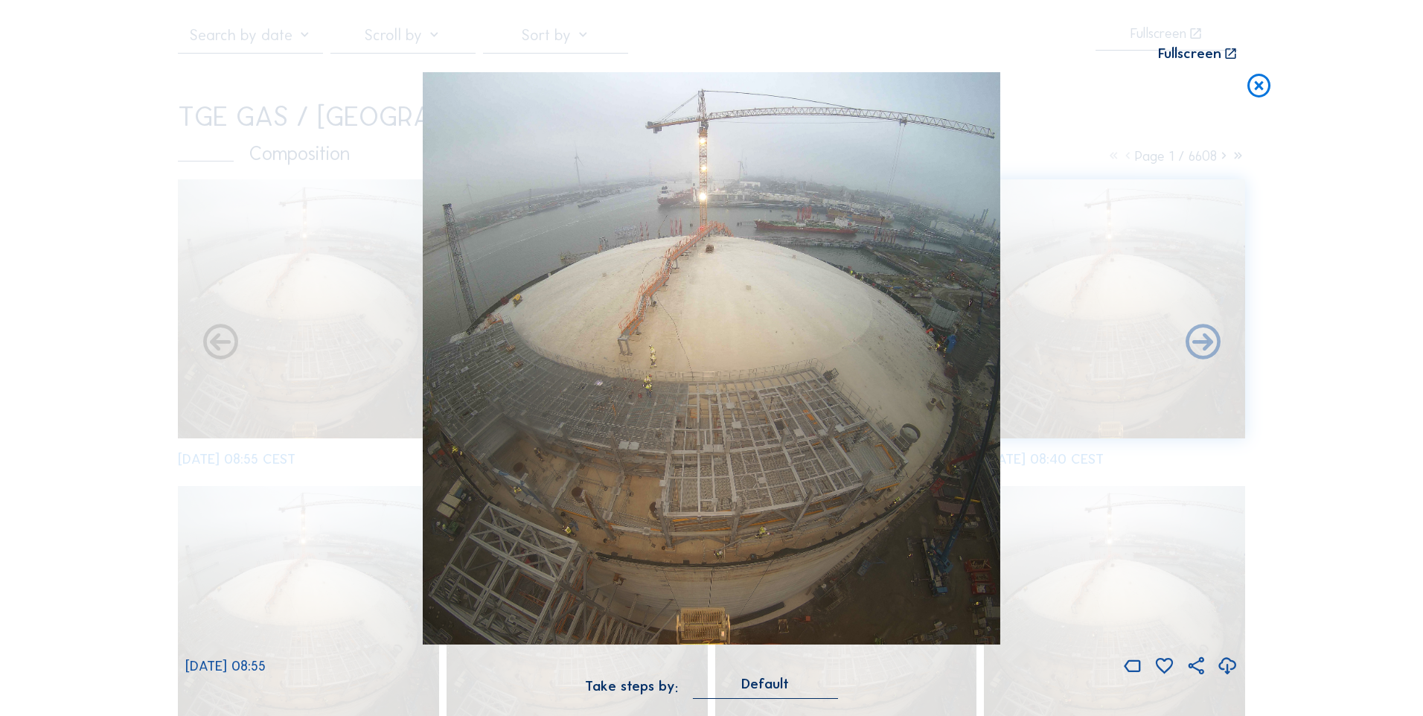
click at [1223, 668] on icon at bounding box center [1227, 666] width 21 height 25
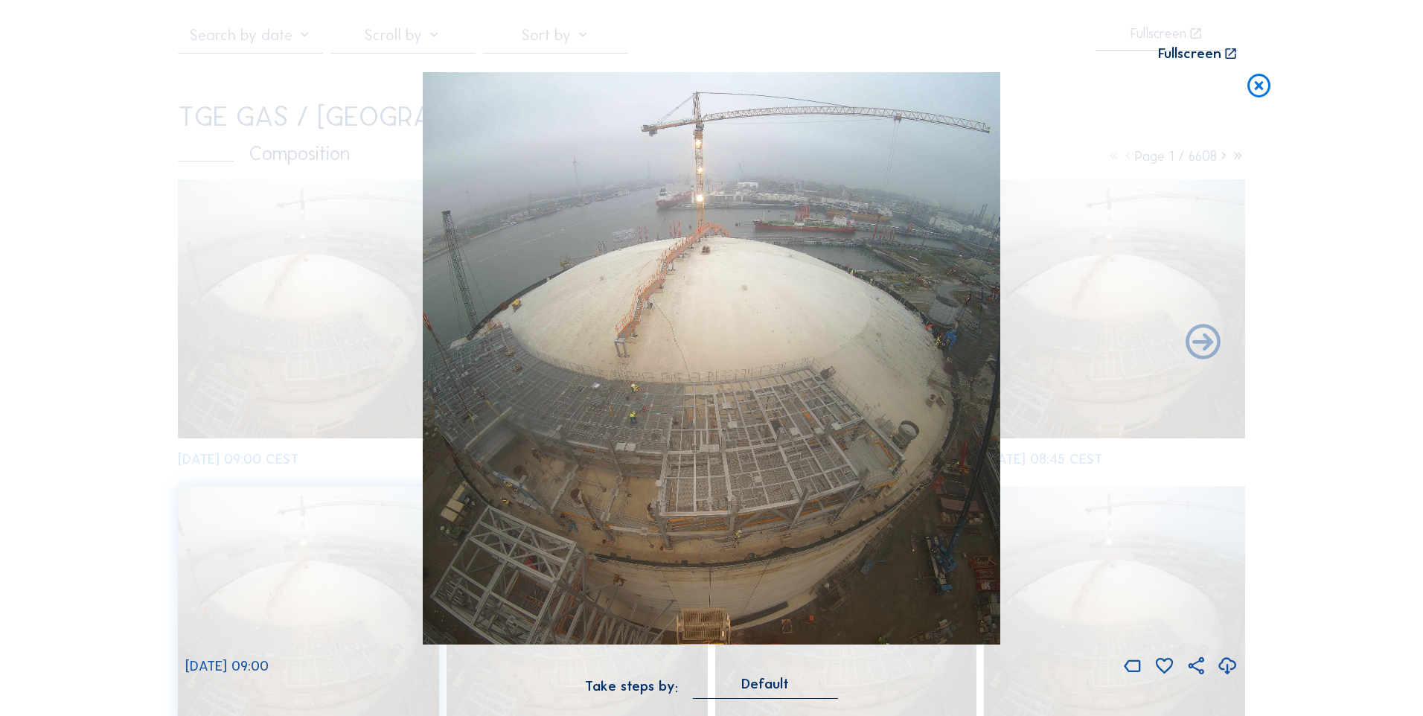
click at [1226, 664] on icon at bounding box center [1227, 666] width 21 height 25
click at [1261, 87] on icon at bounding box center [1259, 86] width 28 height 29
